Goal: Register for event/course

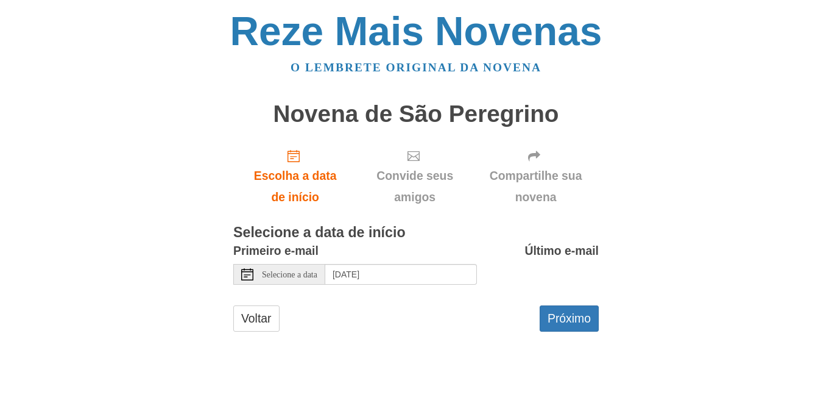
click at [310, 281] on div "Selecione a data" at bounding box center [279, 274] width 92 height 21
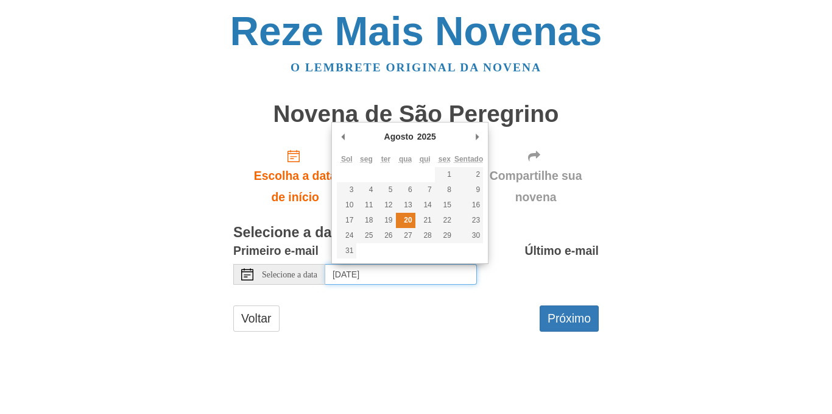
click at [411, 218] on font "20" at bounding box center [408, 220] width 8 height 9
click at [424, 280] on input "[DATE]" at bounding box center [401, 274] width 152 height 21
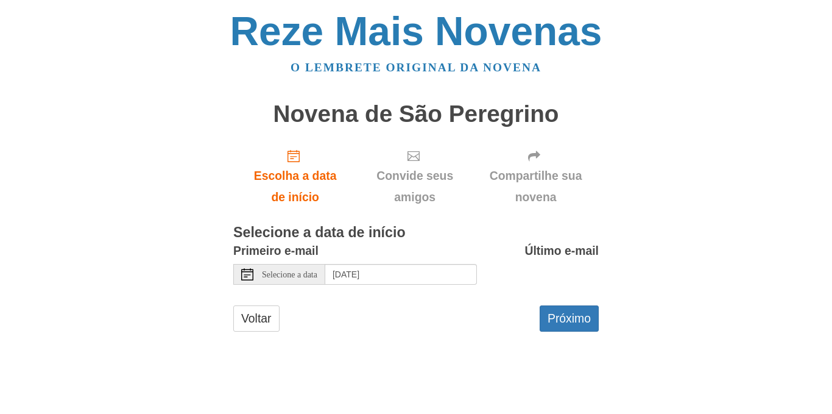
click at [429, 306] on div "Voltar Próximo" at bounding box center [415, 324] width 365 height 38
click at [563, 315] on font "Próximo" at bounding box center [569, 318] width 43 height 13
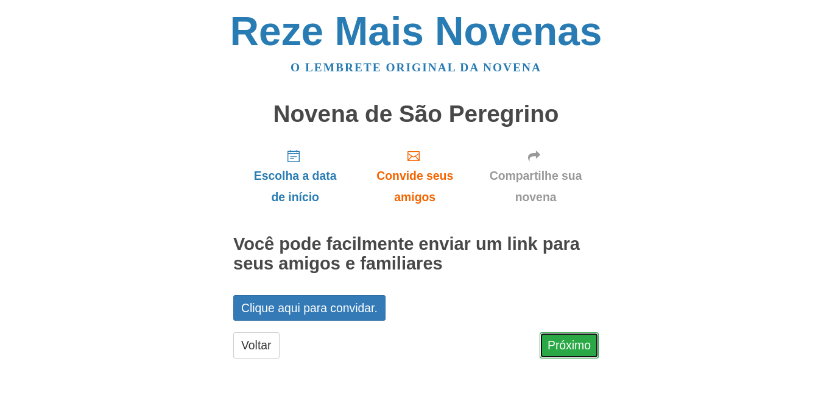
click at [577, 335] on link "Próximo" at bounding box center [569, 345] width 59 height 26
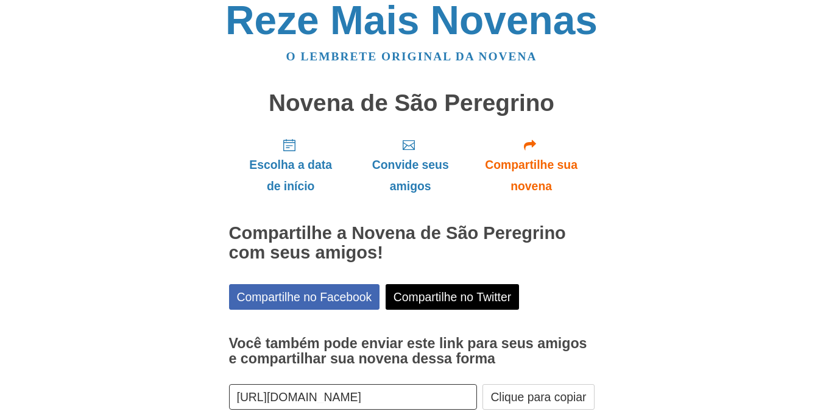
scroll to position [80, 0]
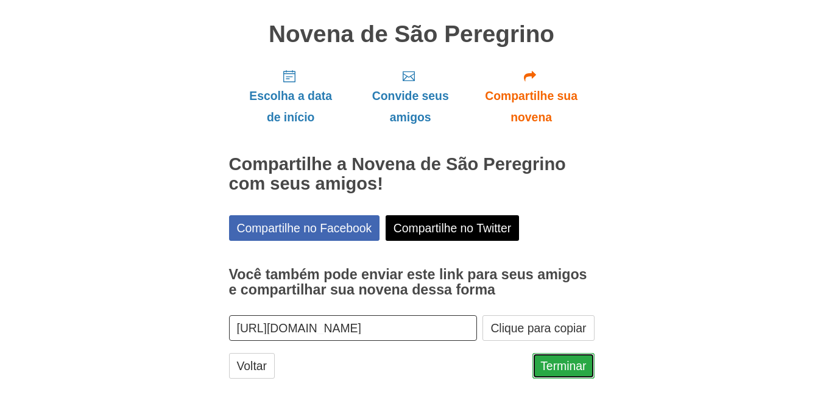
click at [562, 365] on font "Terminar" at bounding box center [563, 365] width 46 height 13
